Goal: Navigation & Orientation: Understand site structure

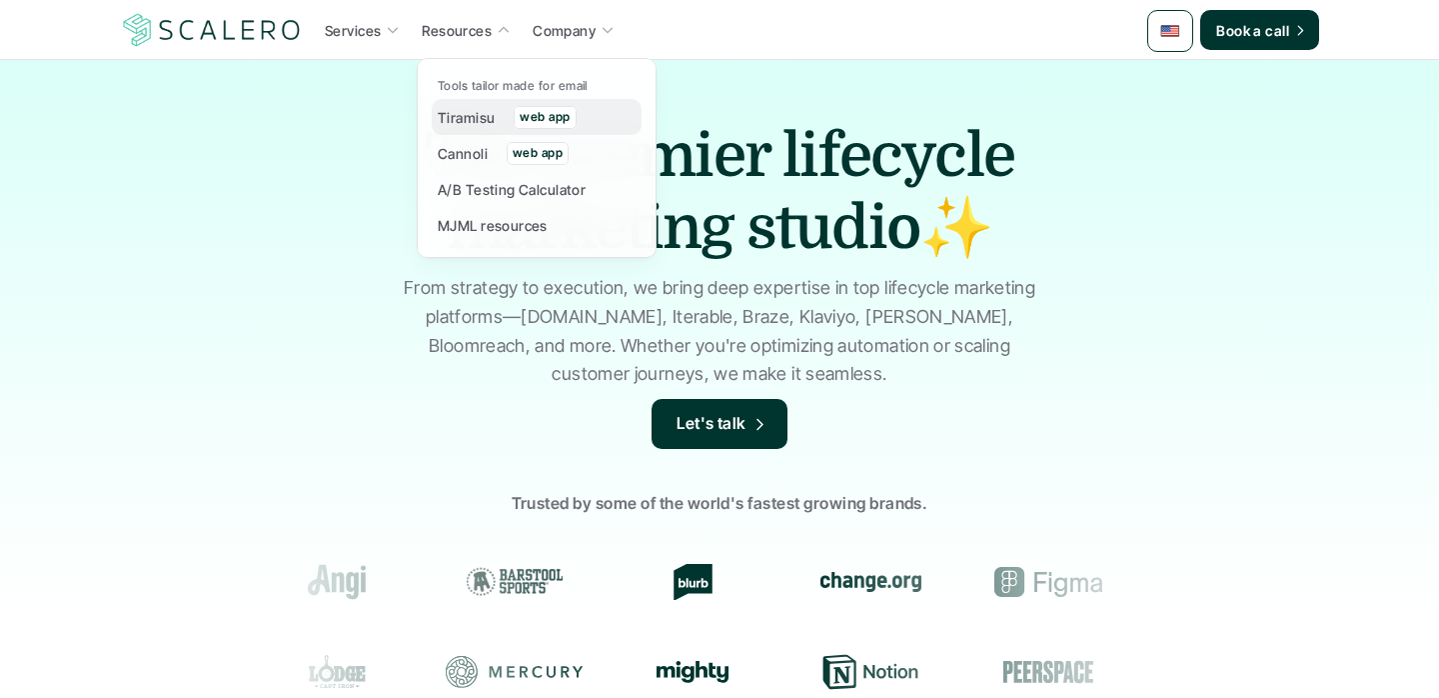
click at [469, 124] on p "Tiramisu" at bounding box center [466, 117] width 57 height 21
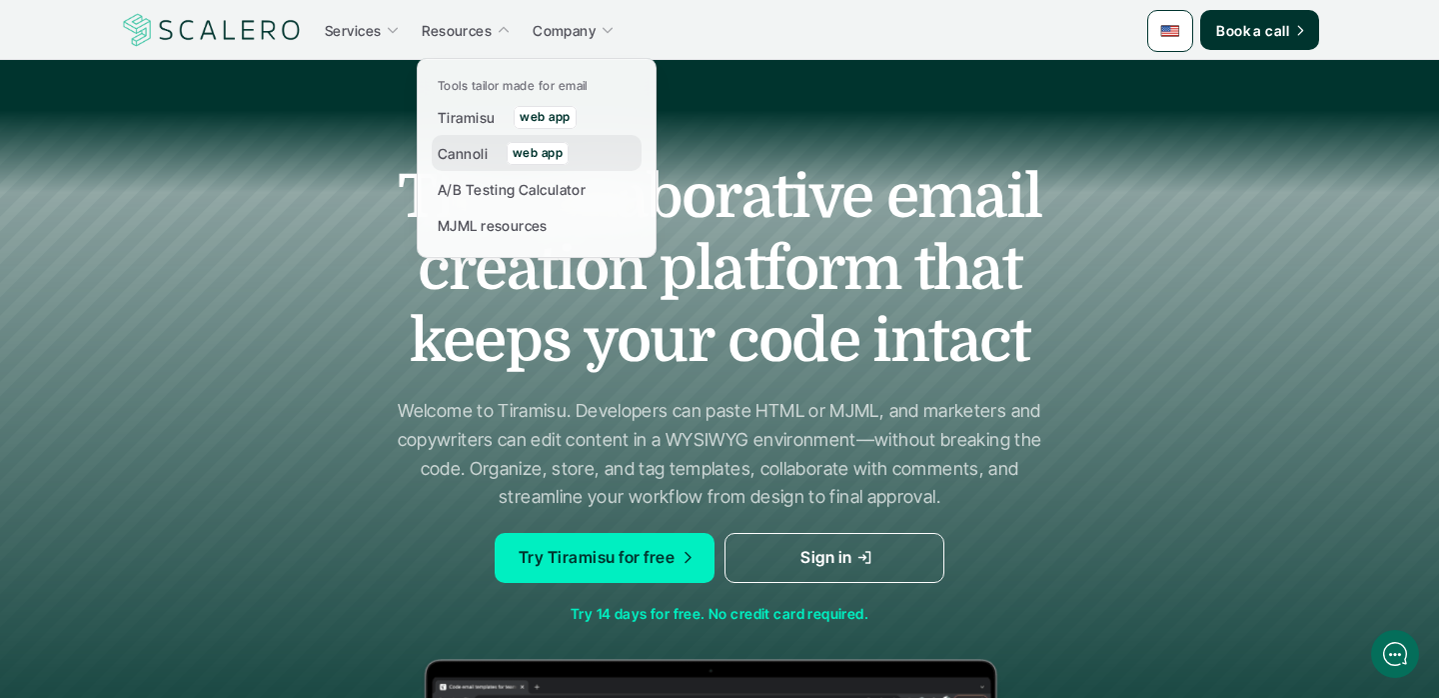
click at [465, 162] on p "Cannoli" at bounding box center [463, 153] width 50 height 21
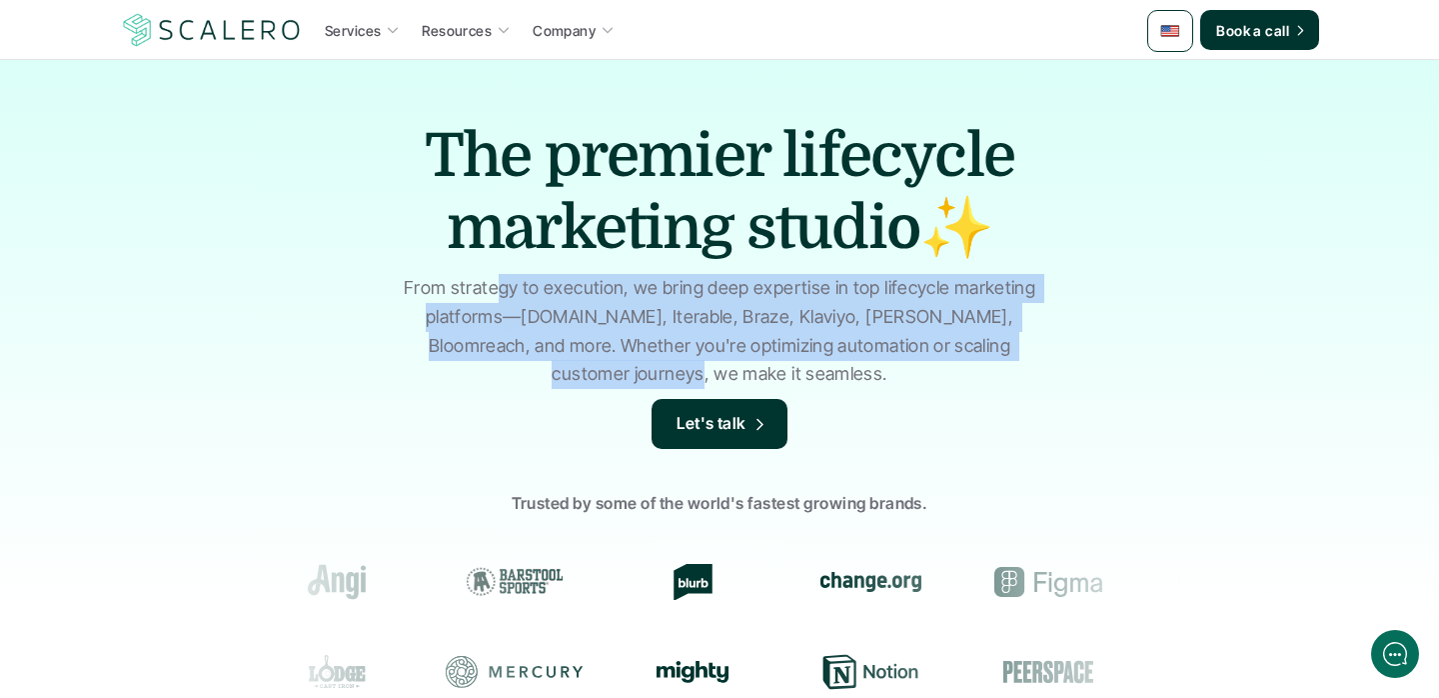
drag, startPoint x: 579, startPoint y: 369, endPoint x: 500, endPoint y: 298, distance: 106.2
click at [500, 298] on p "From strategy to execution, we bring deep expertise in top lifecycle marketing …" at bounding box center [720, 331] width 650 height 115
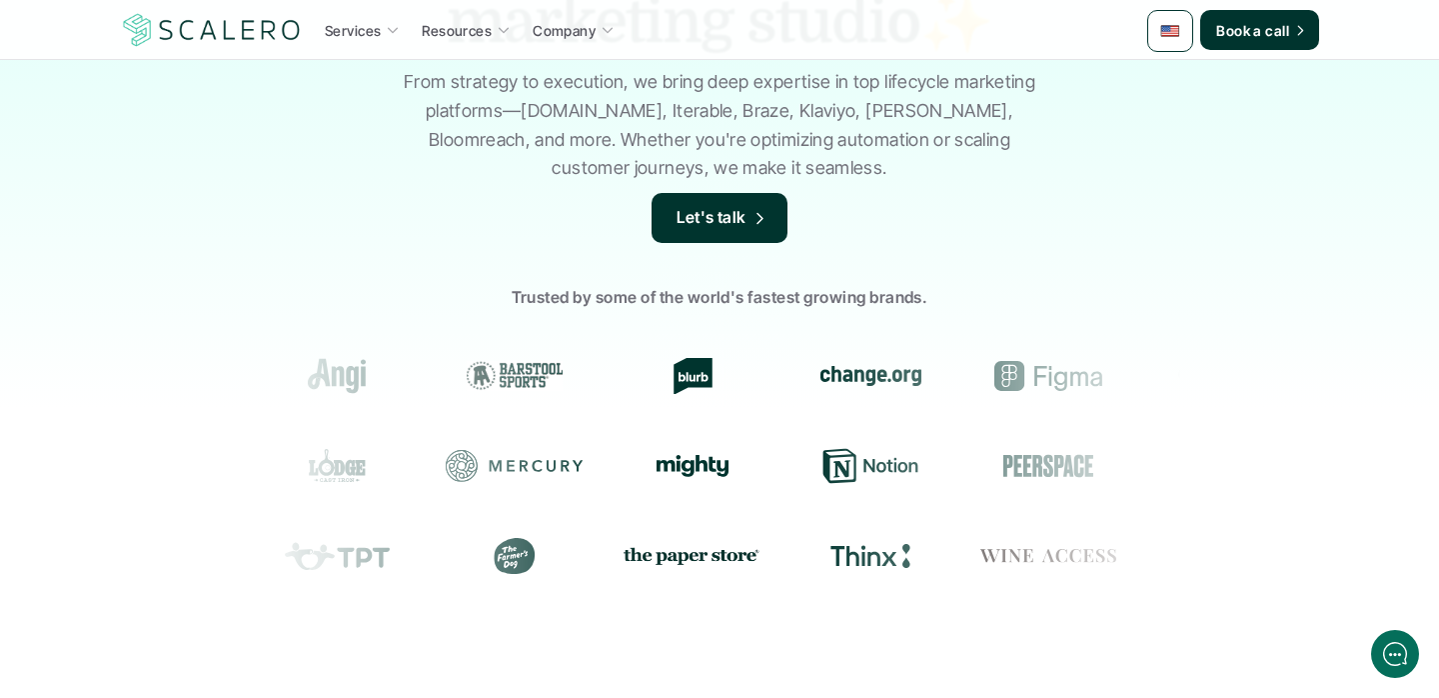
scroll to position [227, 0]
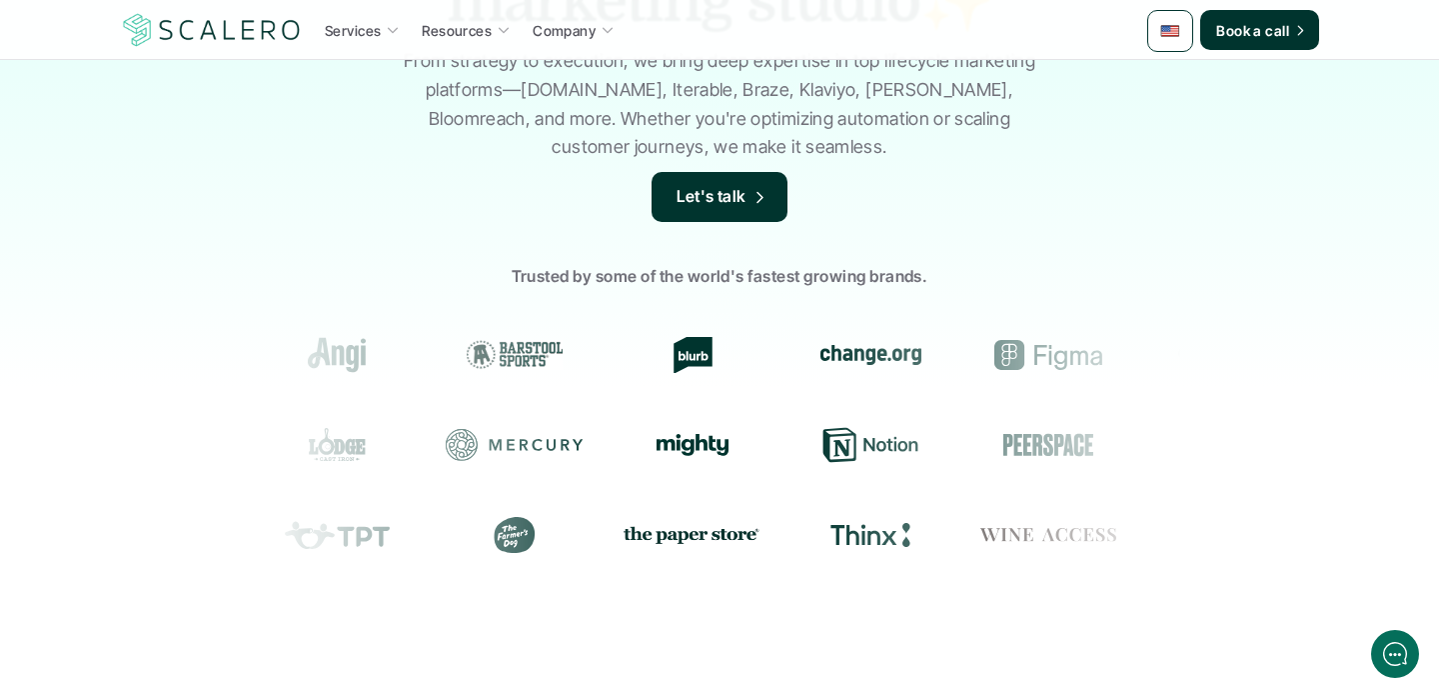
click at [535, 277] on p "Trusted by some of the world's fastest growing brands." at bounding box center [719, 277] width 1439 height 26
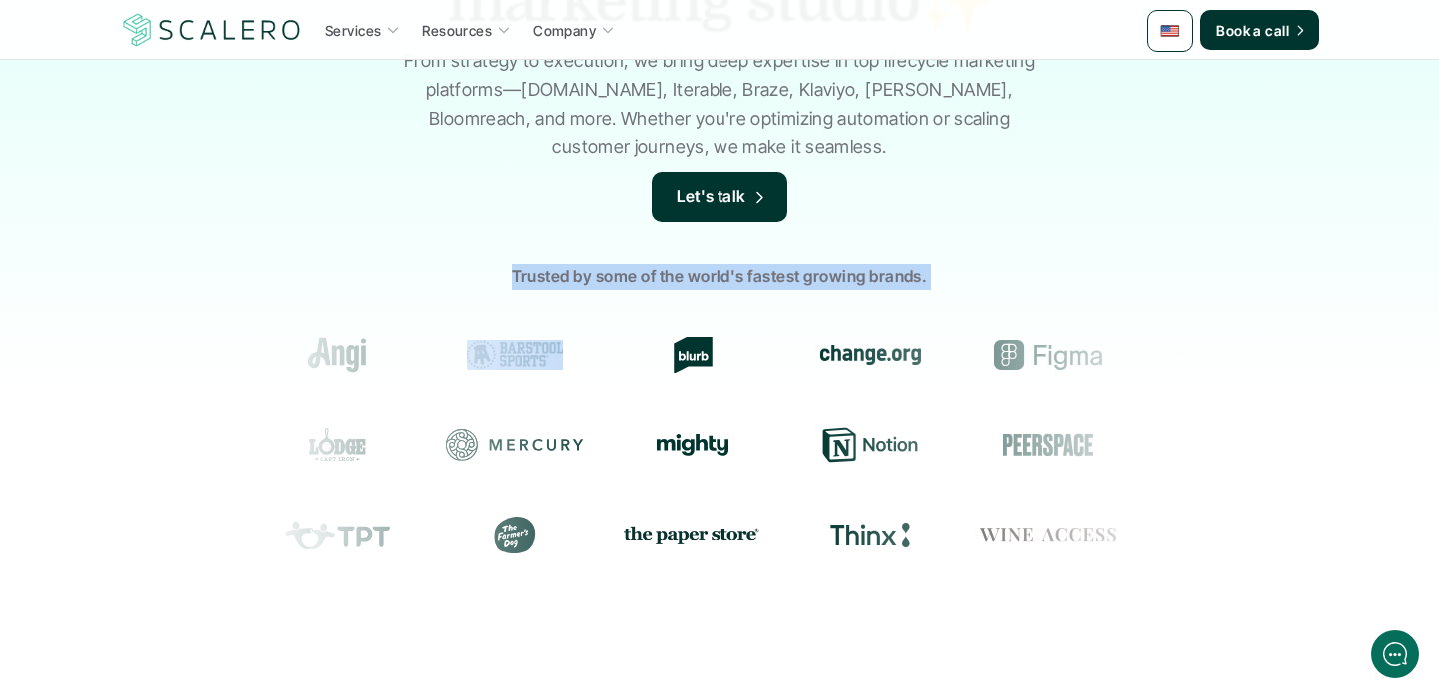
drag, startPoint x: 535, startPoint y: 277, endPoint x: 551, endPoint y: 229, distance: 50.6
click at [551, 229] on div "The premier lifecycle marketing studio✨ From strategy to execution, we bring de…" at bounding box center [719, 252] width 1439 height 838
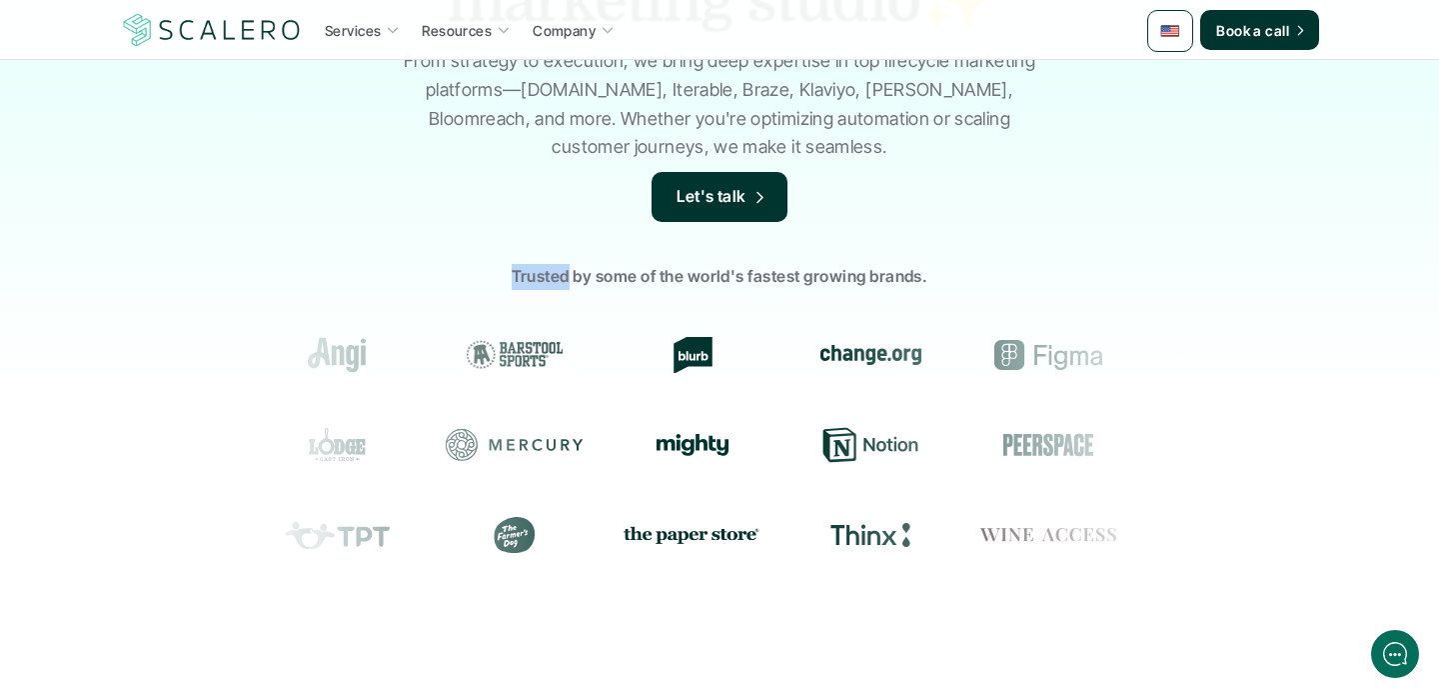
click at [551, 229] on div "The premier lifecycle marketing studio✨ From strategy to execution, we bring de…" at bounding box center [719, 252] width 1439 height 838
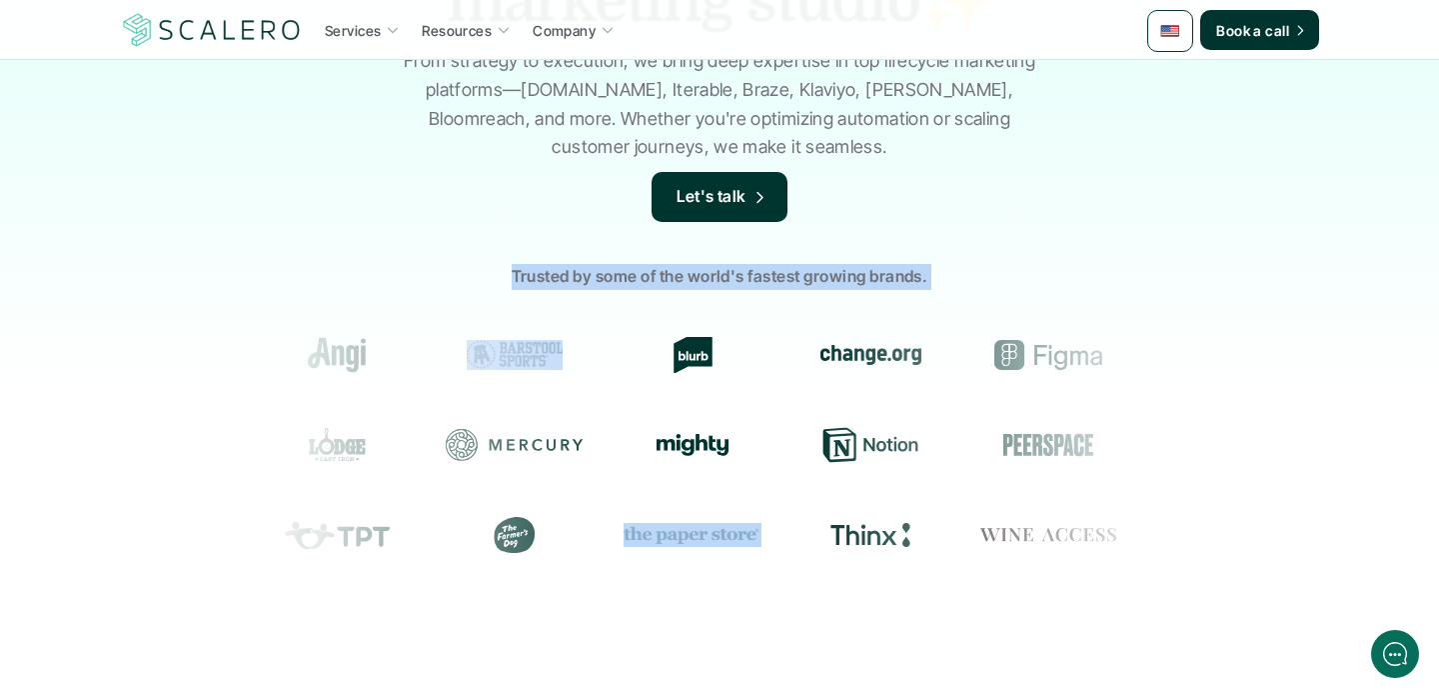
drag, startPoint x: 551, startPoint y: 229, endPoint x: 979, endPoint y: 562, distance: 542.7
click at [978, 562] on div "The premier lifecycle marketing studio✨ From strategy to execution, we bring de…" at bounding box center [719, 252] width 1439 height 838
